Goal: Task Accomplishment & Management: Use online tool/utility

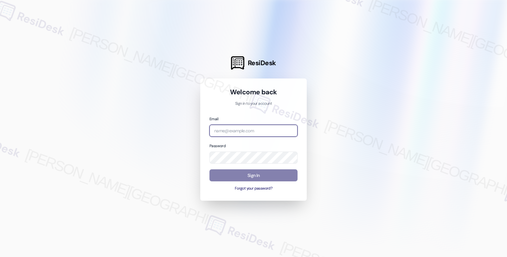
click at [246, 130] on input "email" at bounding box center [253, 131] width 88 height 12
type input "[EMAIL_ADDRESS][PERSON_NAME][DOMAIN_NAME]"
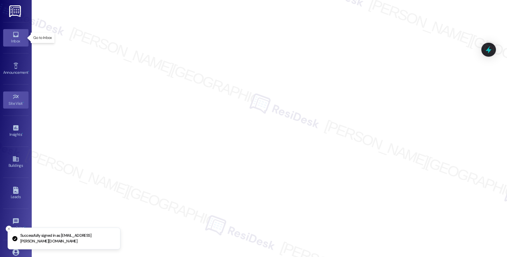
click at [15, 36] on icon at bounding box center [15, 34] width 5 height 5
